Goal: Register for event/course

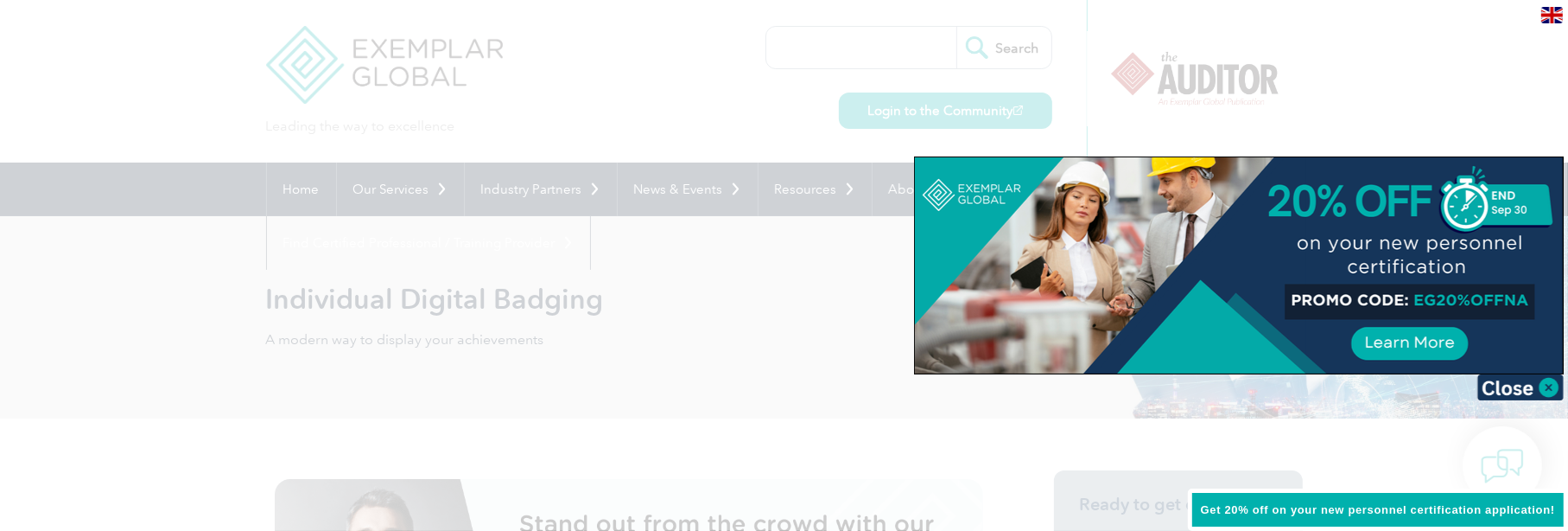
drag, startPoint x: 983, startPoint y: 92, endPoint x: 1090, endPoint y: 93, distance: 107.0
click at [983, 92] on div at bounding box center [784, 265] width 1568 height 531
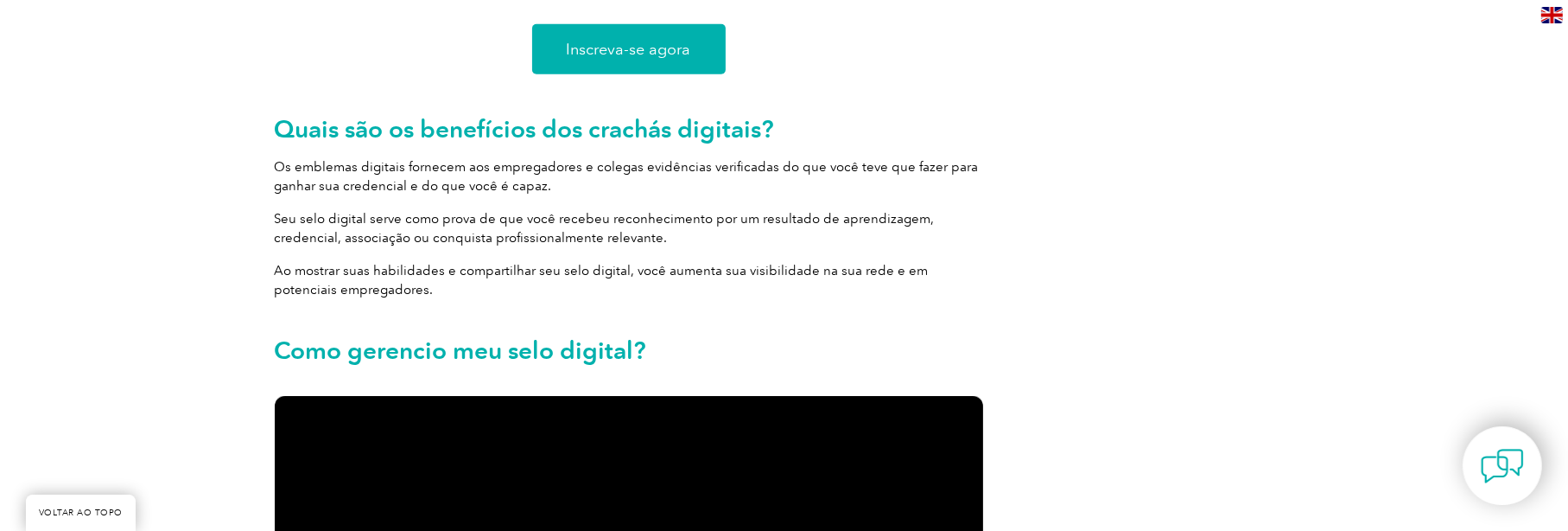
scroll to position [1255, 0]
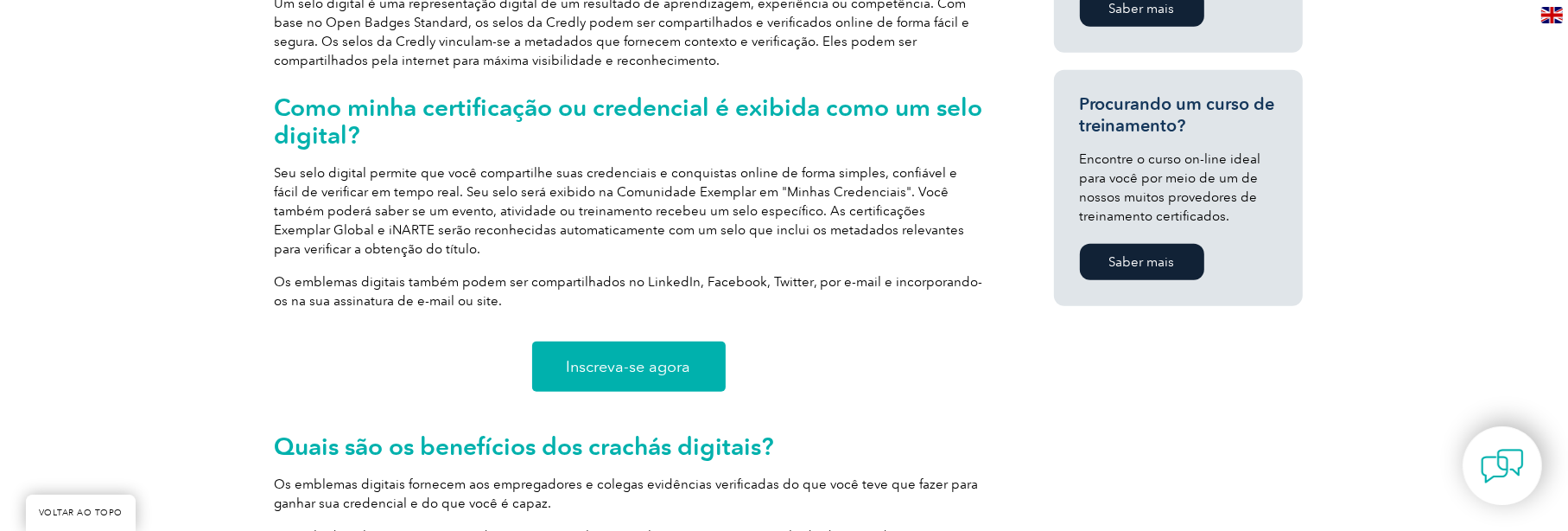
click at [644, 363] on font "Inscreva-se agora" at bounding box center [629, 366] width 125 height 19
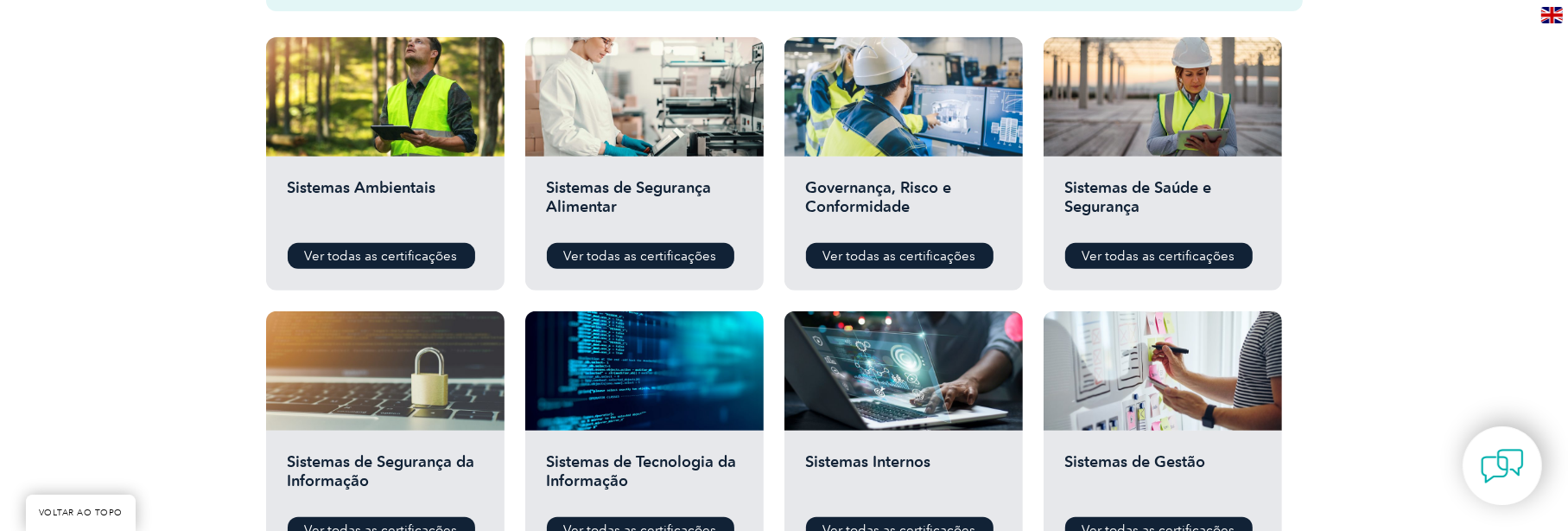
scroll to position [672, 0]
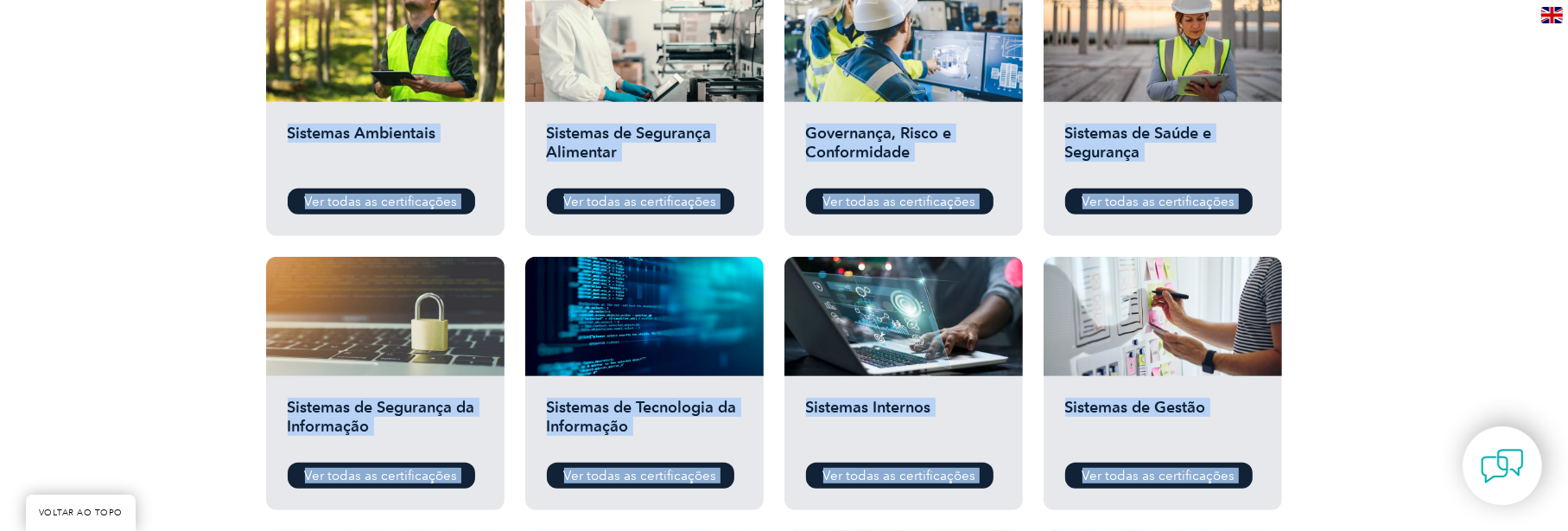
drag, startPoint x: 1567, startPoint y: 210, endPoint x: 1580, endPoint y: 283, distance: 74.1
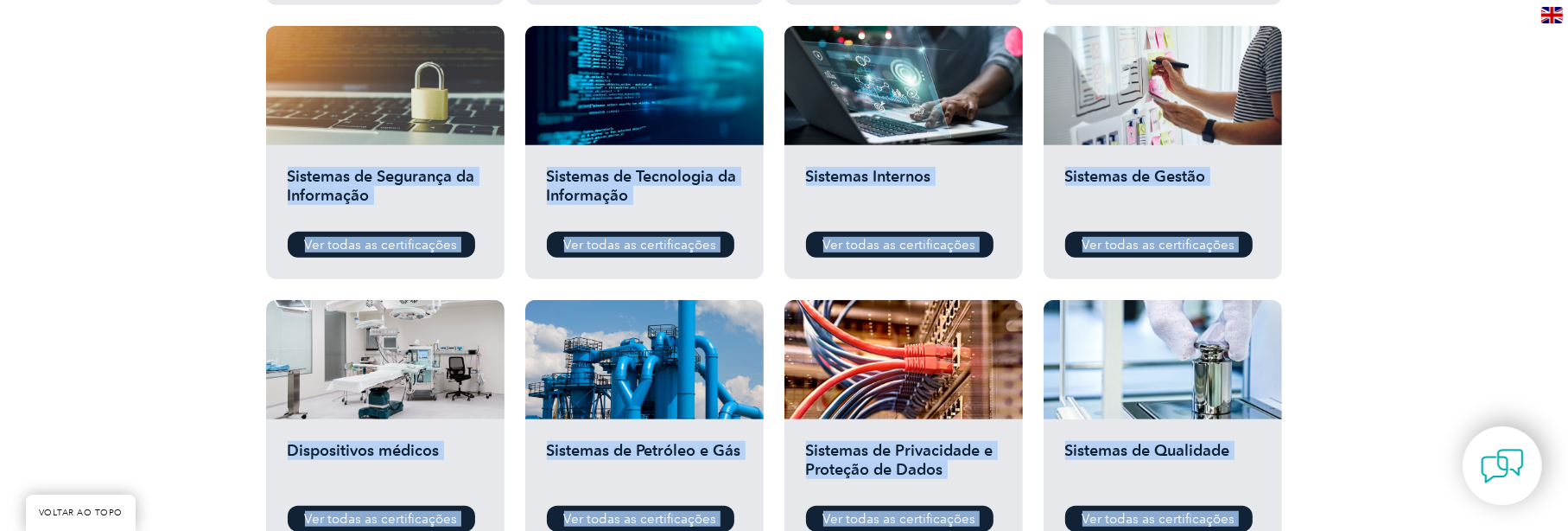
scroll to position [927, 0]
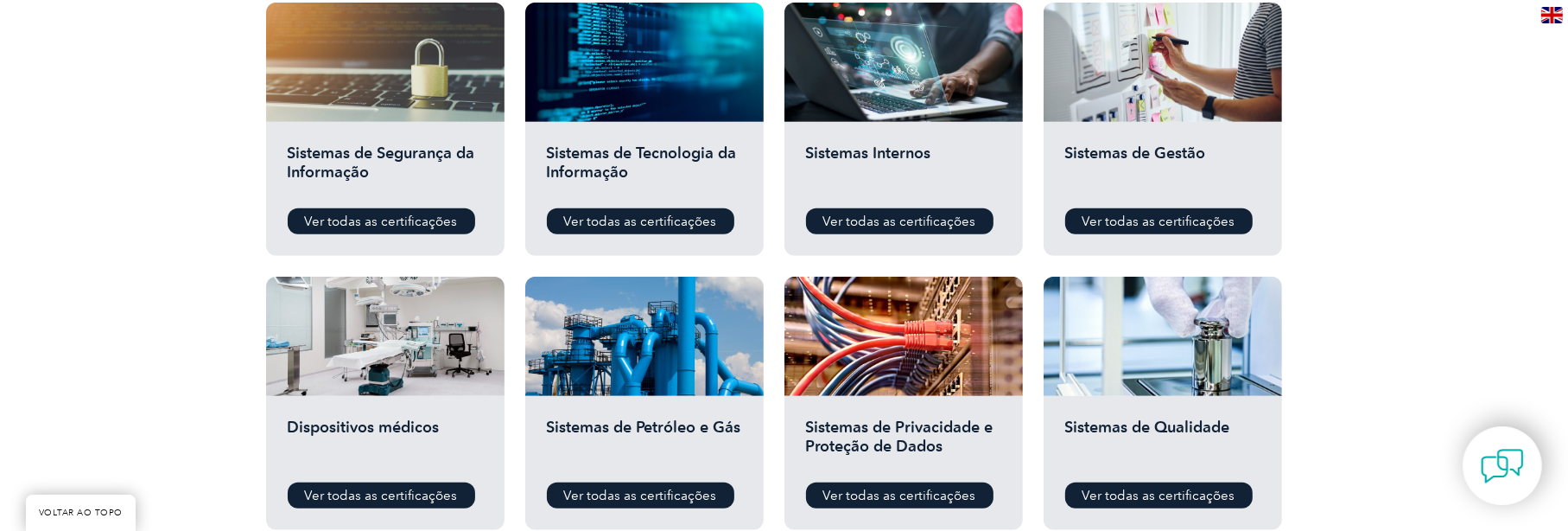
click at [1351, 249] on div "Antes de solicitar uma certificação Baixe o documento “Requisitos de Certificaç…" at bounding box center [784, 185] width 1568 height 1381
click at [402, 224] on font "Ver todas as certificações" at bounding box center [381, 221] width 153 height 16
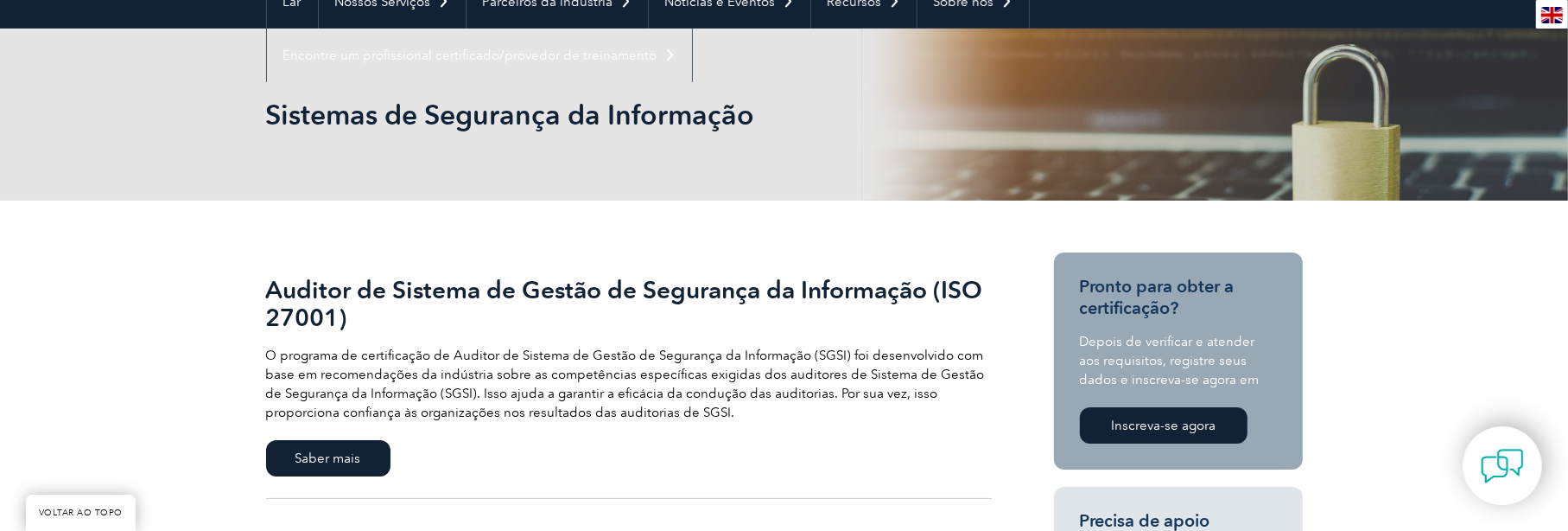
scroll to position [205, 0]
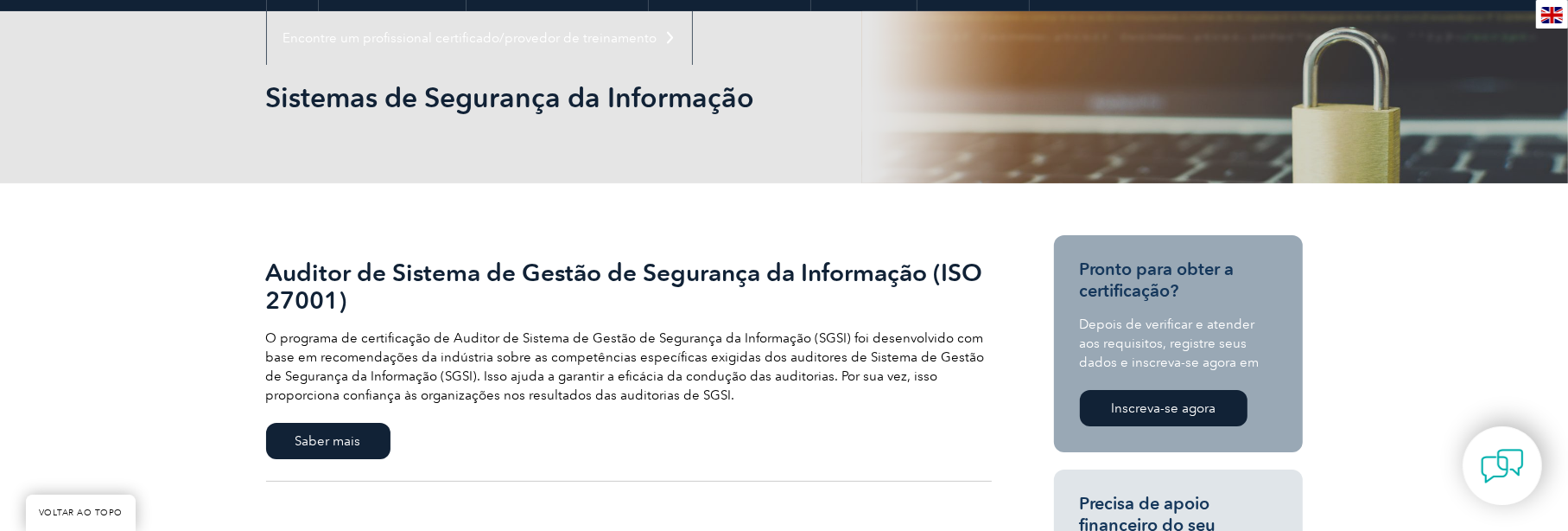
click at [1156, 407] on font "Inscreva-se agora" at bounding box center [1163, 408] width 104 height 16
